Goal: Task Accomplishment & Management: Manage account settings

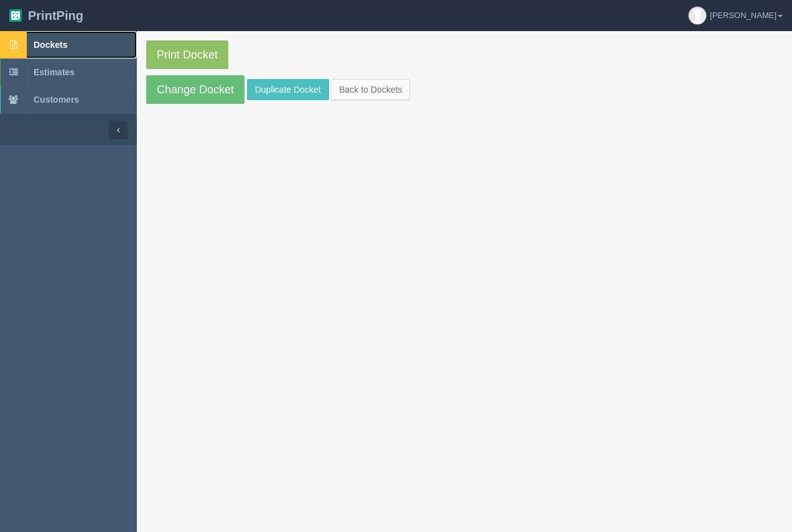
drag, startPoint x: 0, startPoint y: 0, endPoint x: 37, endPoint y: 37, distance: 51.9
click at [36, 37] on link "Dockets" at bounding box center [68, 44] width 137 height 27
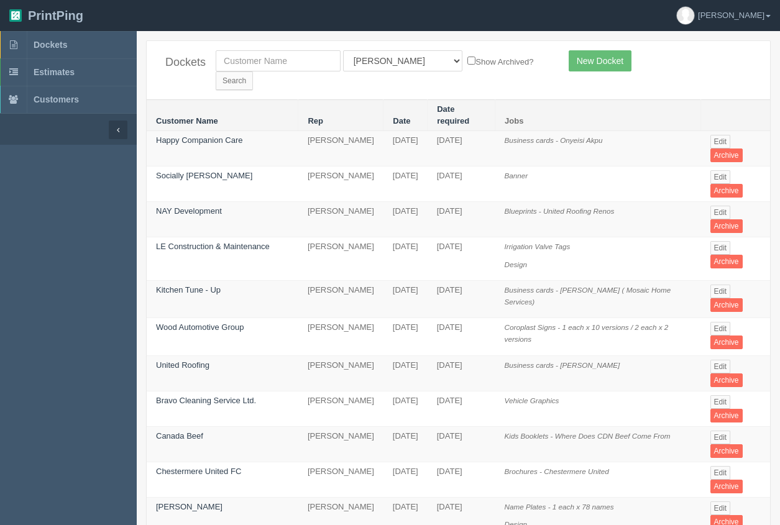
click at [230, 131] on td "Happy Companion Care" at bounding box center [223, 148] width 152 height 35
click at [231, 131] on td "Happy Companion Care" at bounding box center [223, 148] width 152 height 35
click at [183, 136] on link "Happy Companion Care" at bounding box center [199, 140] width 86 height 9
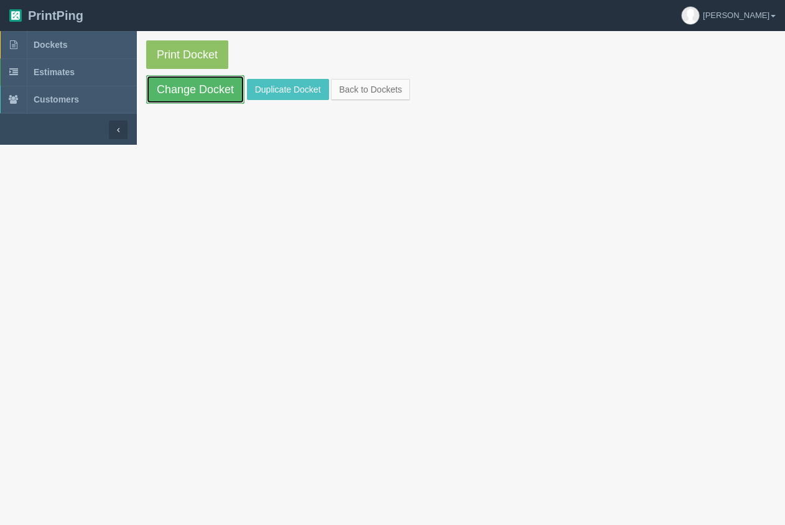
click at [201, 86] on link "Change Docket" at bounding box center [195, 89] width 98 height 29
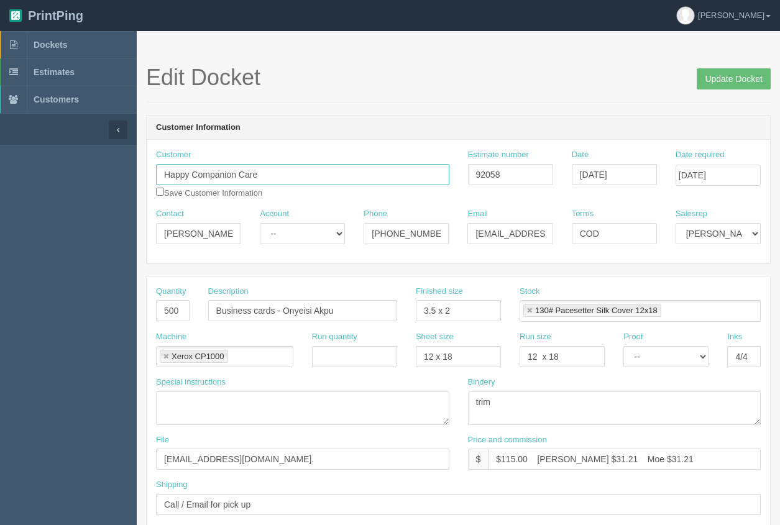
drag, startPoint x: 284, startPoint y: 176, endPoint x: 61, endPoint y: 144, distance: 225.5
type input "Breakthrough Communications"
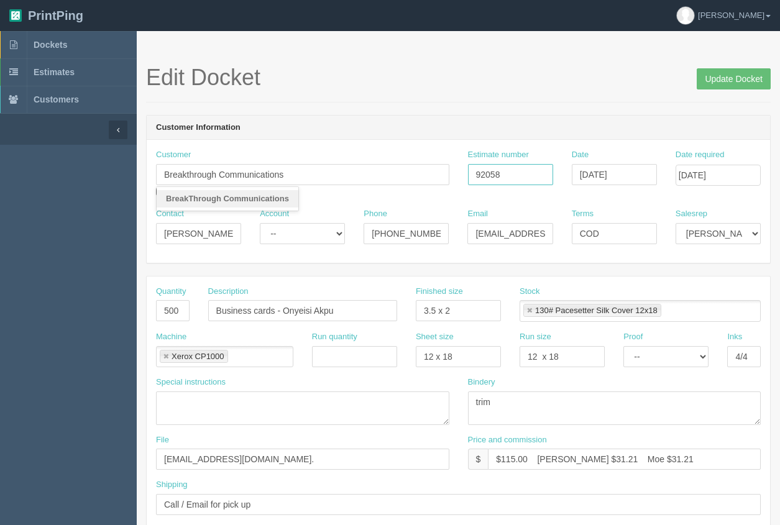
click at [507, 169] on input "92058" at bounding box center [510, 174] width 85 height 21
click at [499, 231] on input "khyde@canadabeef.ca" at bounding box center [510, 233] width 85 height 21
drag, startPoint x: 525, startPoint y: 234, endPoint x: 574, endPoint y: 231, distance: 49.2
click at [574, 231] on div "Contact Kelly Hyde Account -- Existing Client Allrush Client Rep Client Phone 4…" at bounding box center [459, 230] width 624 height 45
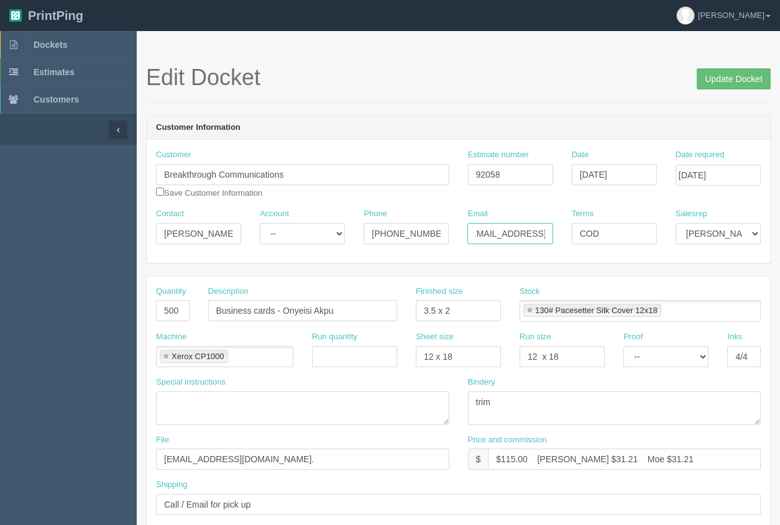
scroll to position [0, 15]
type input "khydecorp@mac.com"
click at [733, 80] on input "Update Docket" at bounding box center [734, 78] width 74 height 21
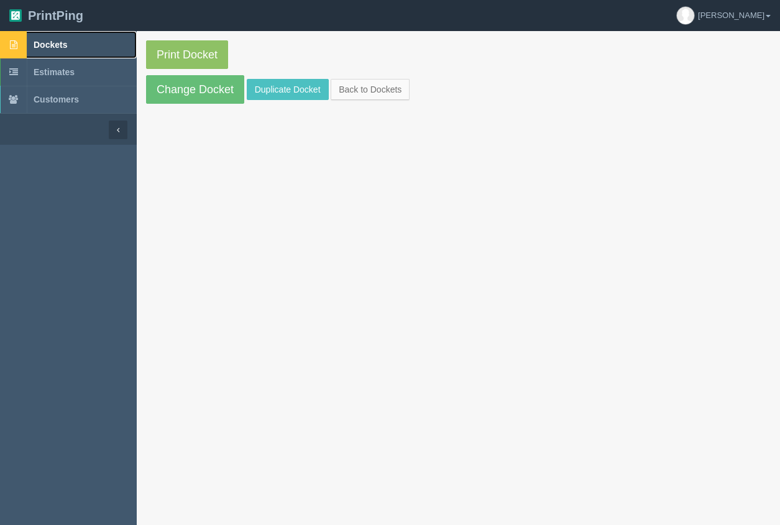
click at [49, 46] on span "Dockets" at bounding box center [51, 45] width 34 height 10
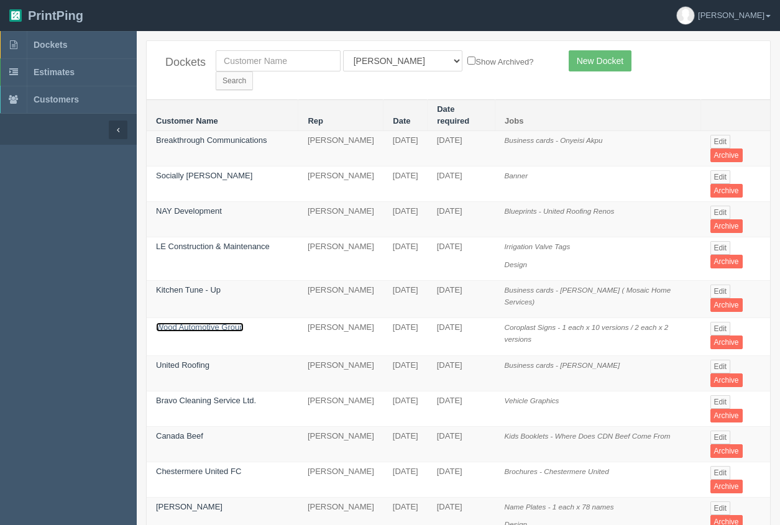
click at [192, 323] on link "Wood Automotive Group" at bounding box center [200, 327] width 88 height 9
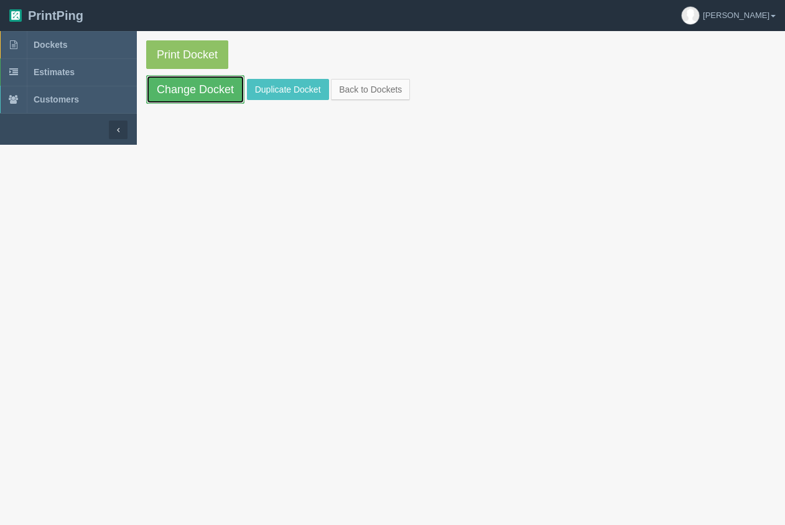
click at [201, 85] on link "Change Docket" at bounding box center [195, 89] width 98 height 29
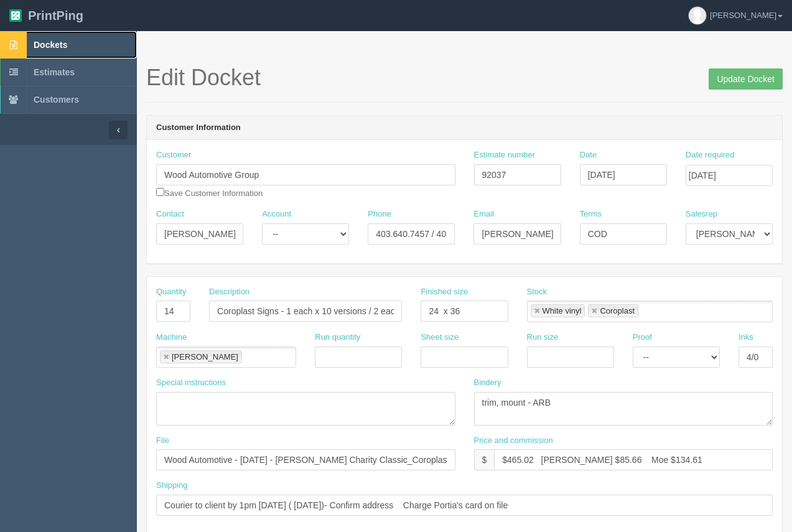
click at [40, 44] on span "Dockets" at bounding box center [51, 45] width 34 height 10
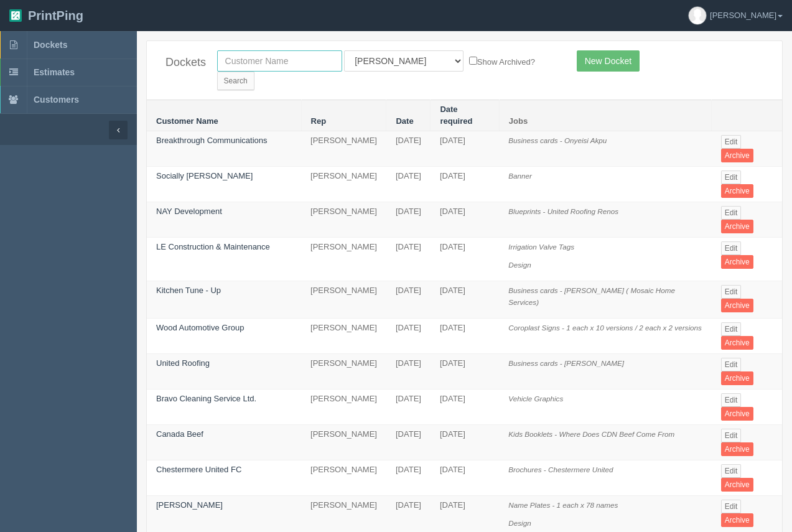
click at [260, 66] on input "text" at bounding box center [279, 60] width 125 height 21
type input "airsprint"
click at [254, 72] on input "Search" at bounding box center [235, 81] width 37 height 19
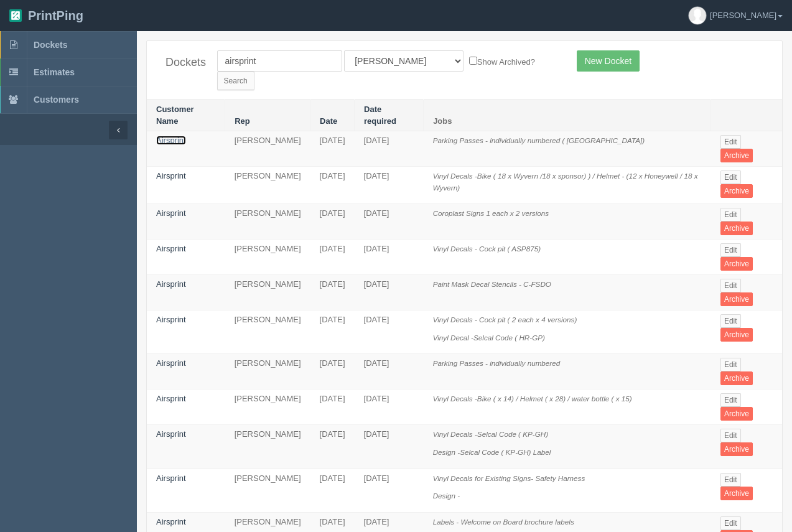
click at [181, 136] on link "Airsprint" at bounding box center [171, 140] width 30 height 9
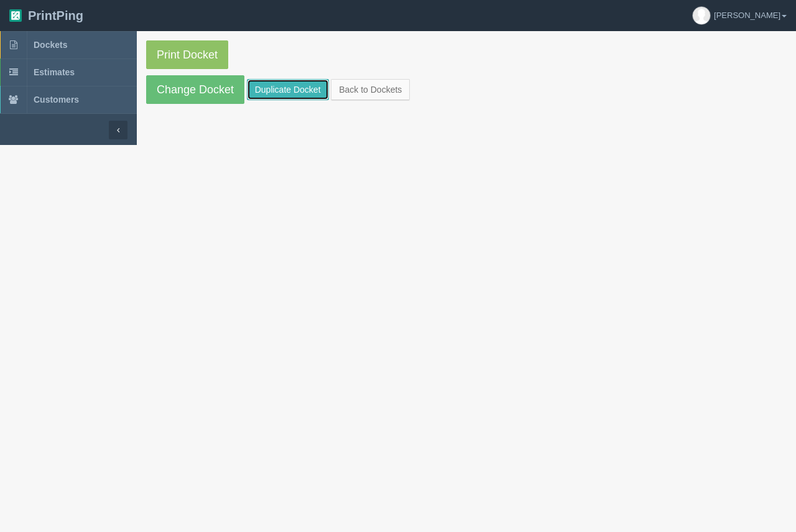
click at [298, 95] on link "Duplicate Docket" at bounding box center [288, 89] width 82 height 21
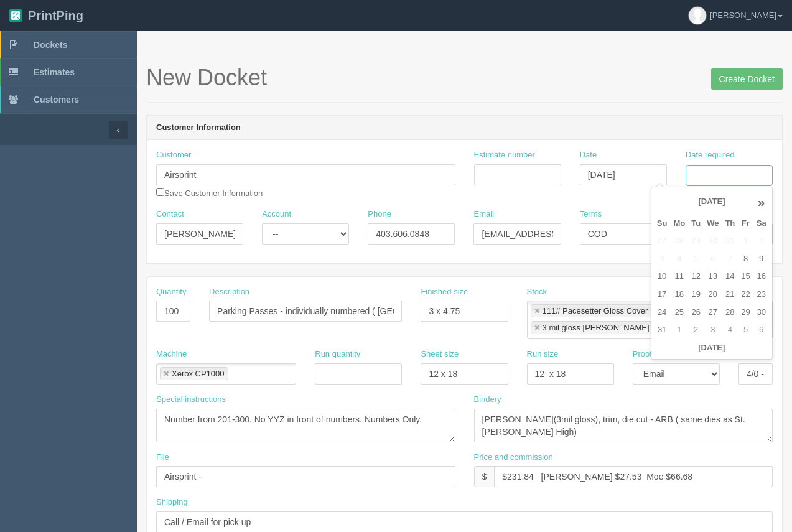
drag, startPoint x: 724, startPoint y: 176, endPoint x: 716, endPoint y: 186, distance: 12.4
click at [724, 176] on input "Date required" at bounding box center [728, 175] width 87 height 21
click at [667, 275] on td "10" at bounding box center [662, 276] width 17 height 18
drag, startPoint x: 676, startPoint y: 297, endPoint x: 542, endPoint y: 124, distance: 218.9
click at [675, 296] on td "18" at bounding box center [679, 294] width 18 height 18
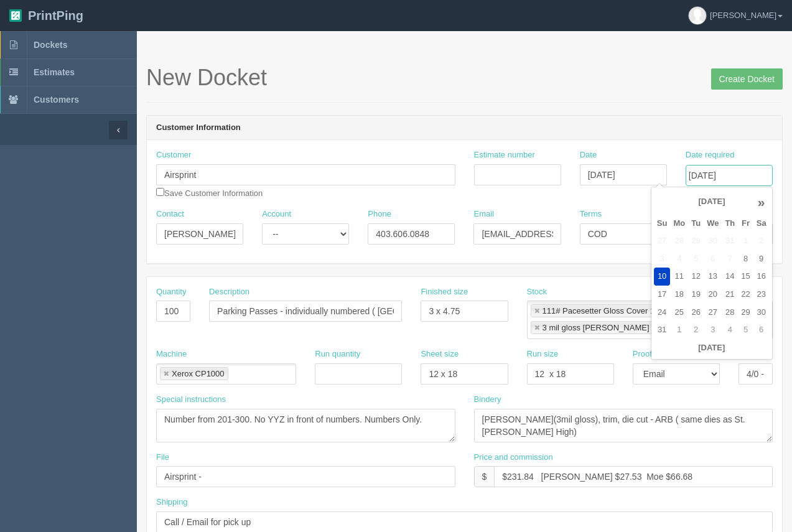
type input "[DATE]"
click at [62, 45] on span "Dockets" at bounding box center [51, 45] width 34 height 10
